Goal: Download file/media

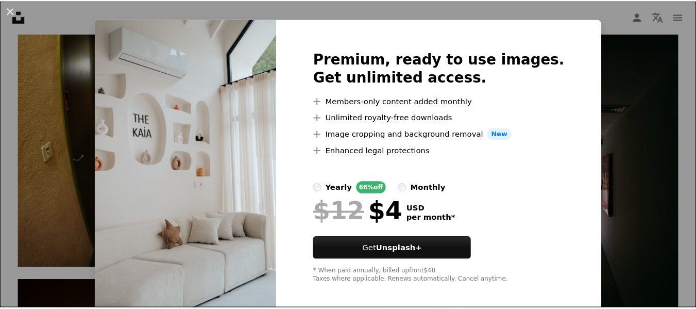
scroll to position [22, 0]
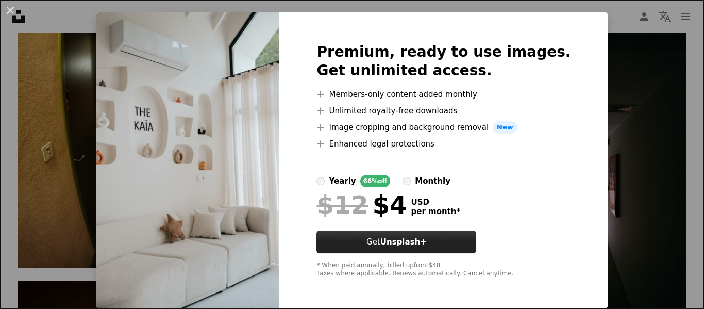
click at [408, 240] on strong "Unsplash+" at bounding box center [403, 241] width 46 height 9
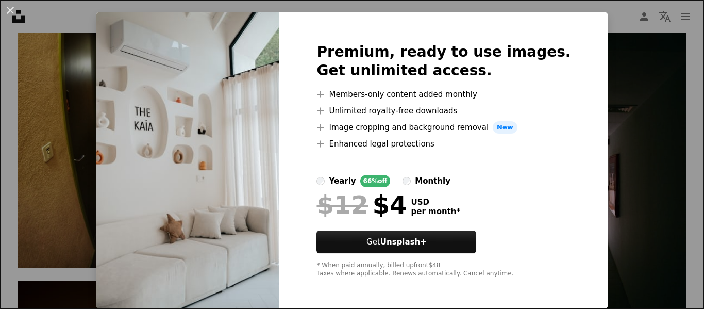
click at [640, 225] on div "An X shape Premium, ready to use images. Get unlimited access. A plus sign Memb…" at bounding box center [352, 154] width 704 height 309
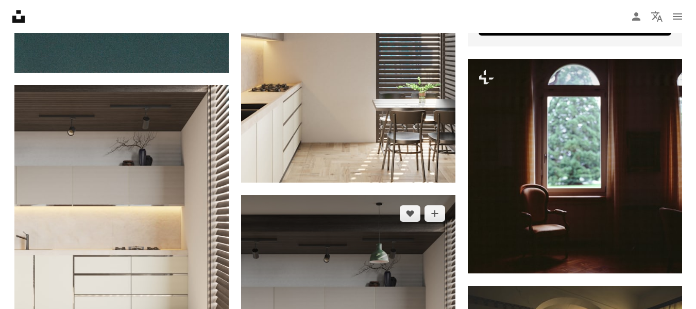
scroll to position [464, 0]
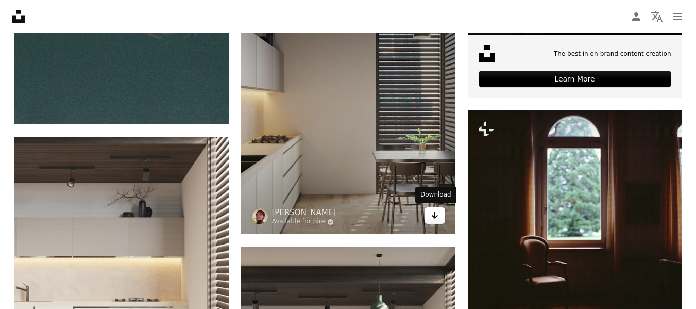
click at [443, 218] on link "Arrow pointing down" at bounding box center [435, 215] width 21 height 16
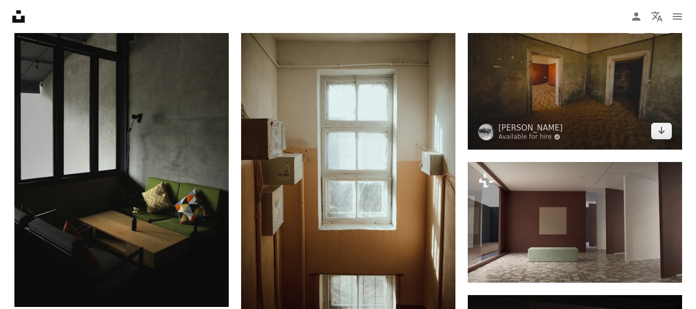
scroll to position [13807, 0]
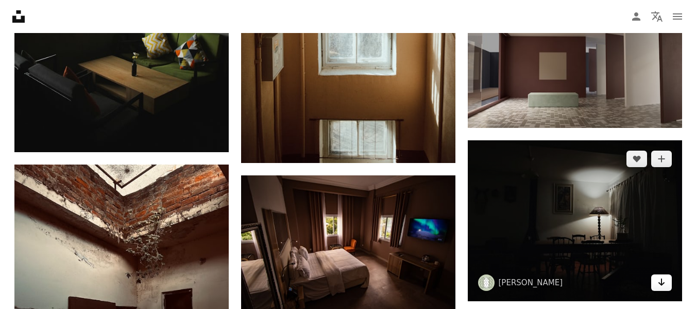
click at [660, 282] on icon "Arrow pointing down" at bounding box center [661, 282] width 8 height 12
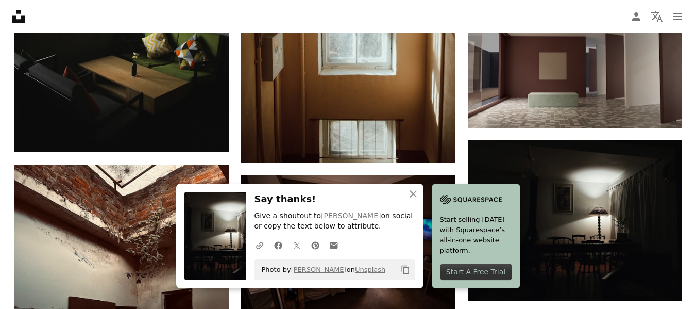
scroll to position [13537, 0]
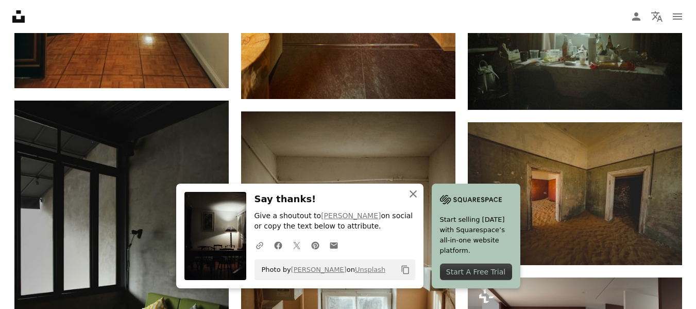
click at [411, 196] on icon "button" at bounding box center [413, 193] width 7 height 7
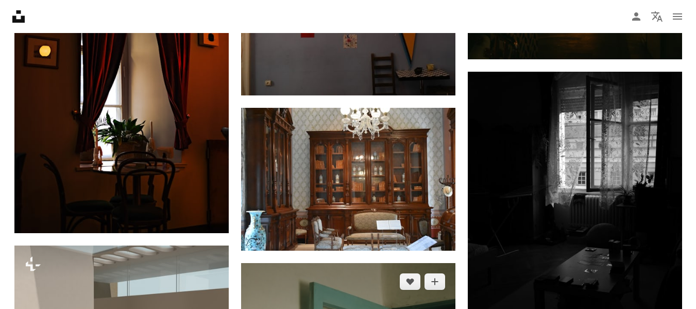
scroll to position [14464, 0]
